Goal: Task Accomplishment & Management: Use online tool/utility

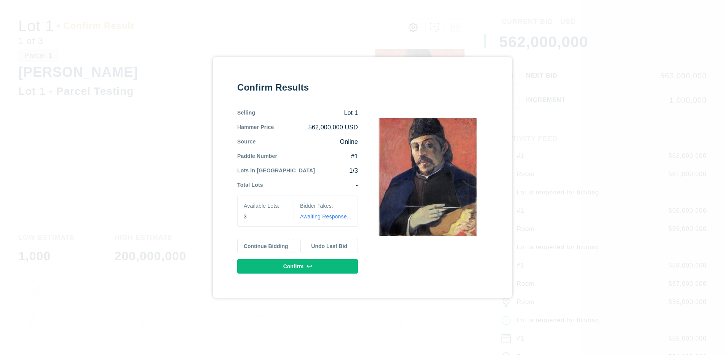
click at [266, 246] on button "Continue Bidding" at bounding box center [265, 246] width 57 height 14
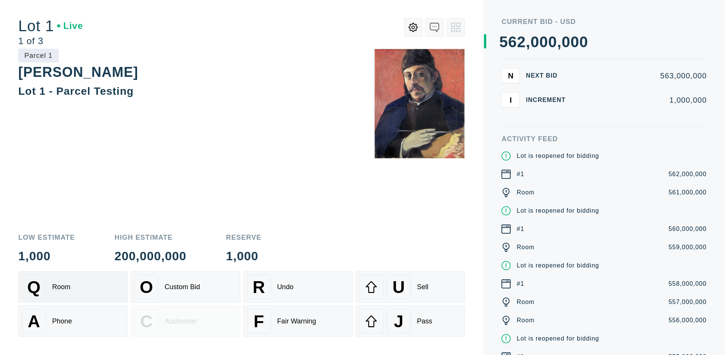
click at [73, 287] on div "Q Room" at bounding box center [73, 287] width 102 height 24
